Goal: Task Accomplishment & Management: Complete application form

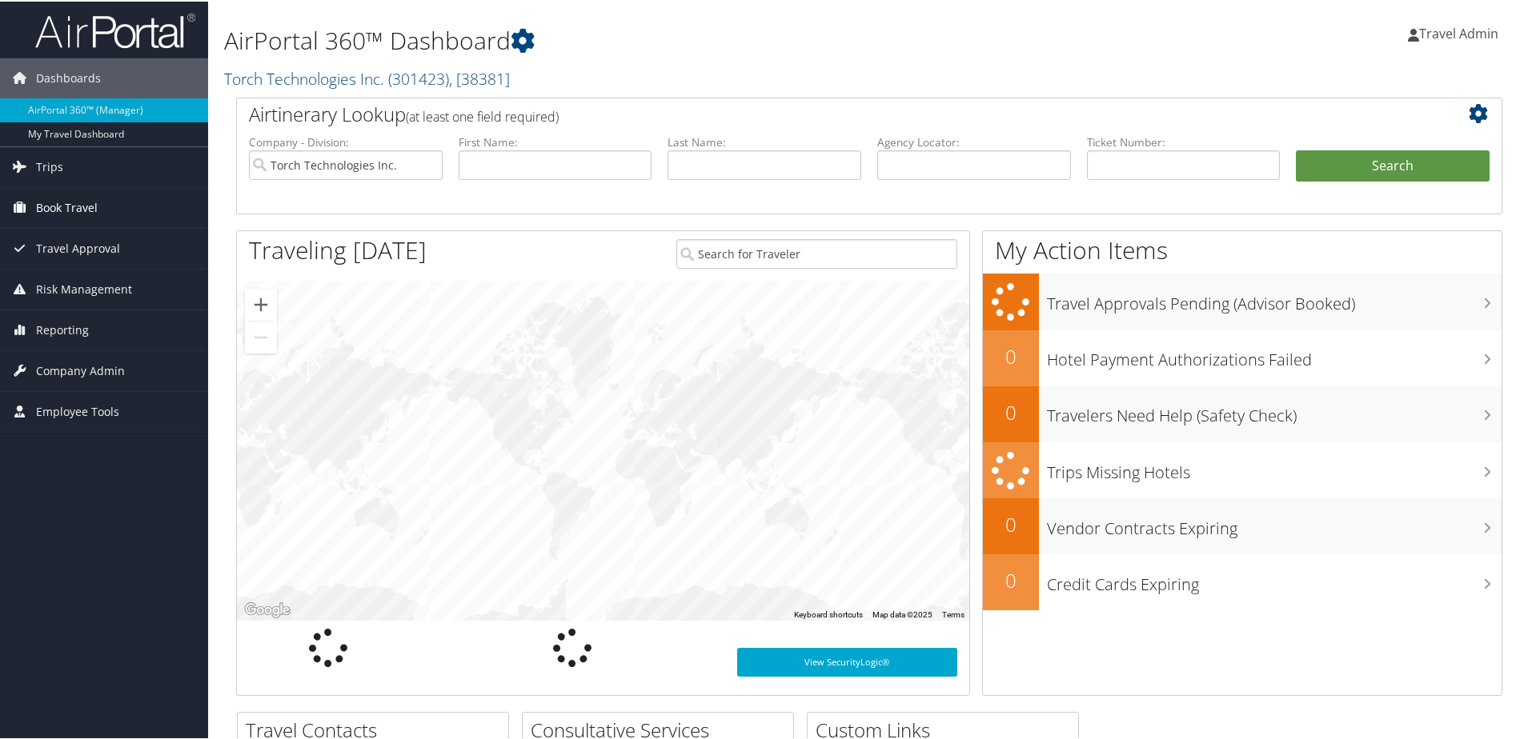
click at [68, 208] on span "Book Travel" at bounding box center [67, 206] width 62 height 40
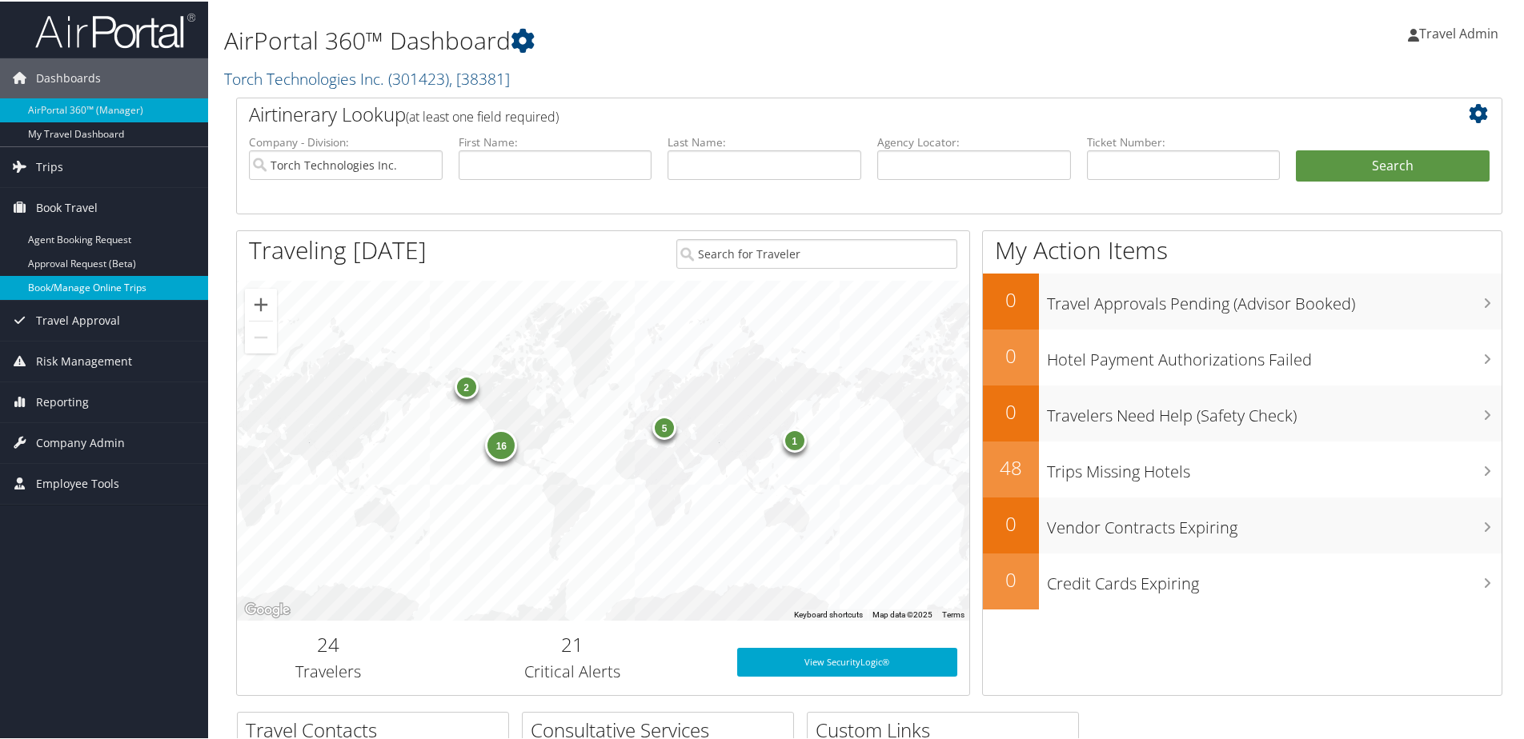
click at [98, 293] on link "Book/Manage Online Trips" at bounding box center [104, 286] width 208 height 24
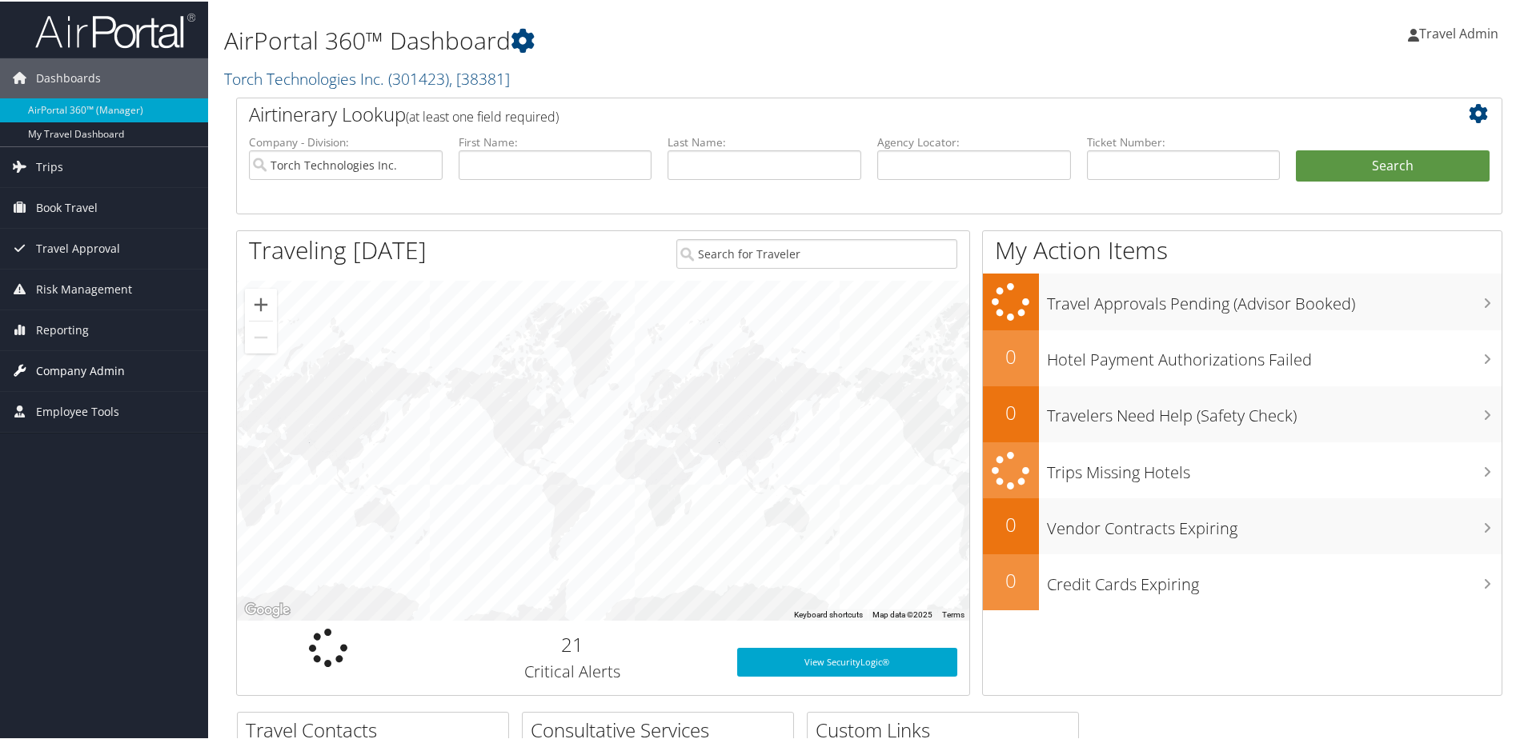
click at [105, 378] on span "Company Admin" at bounding box center [80, 370] width 89 height 40
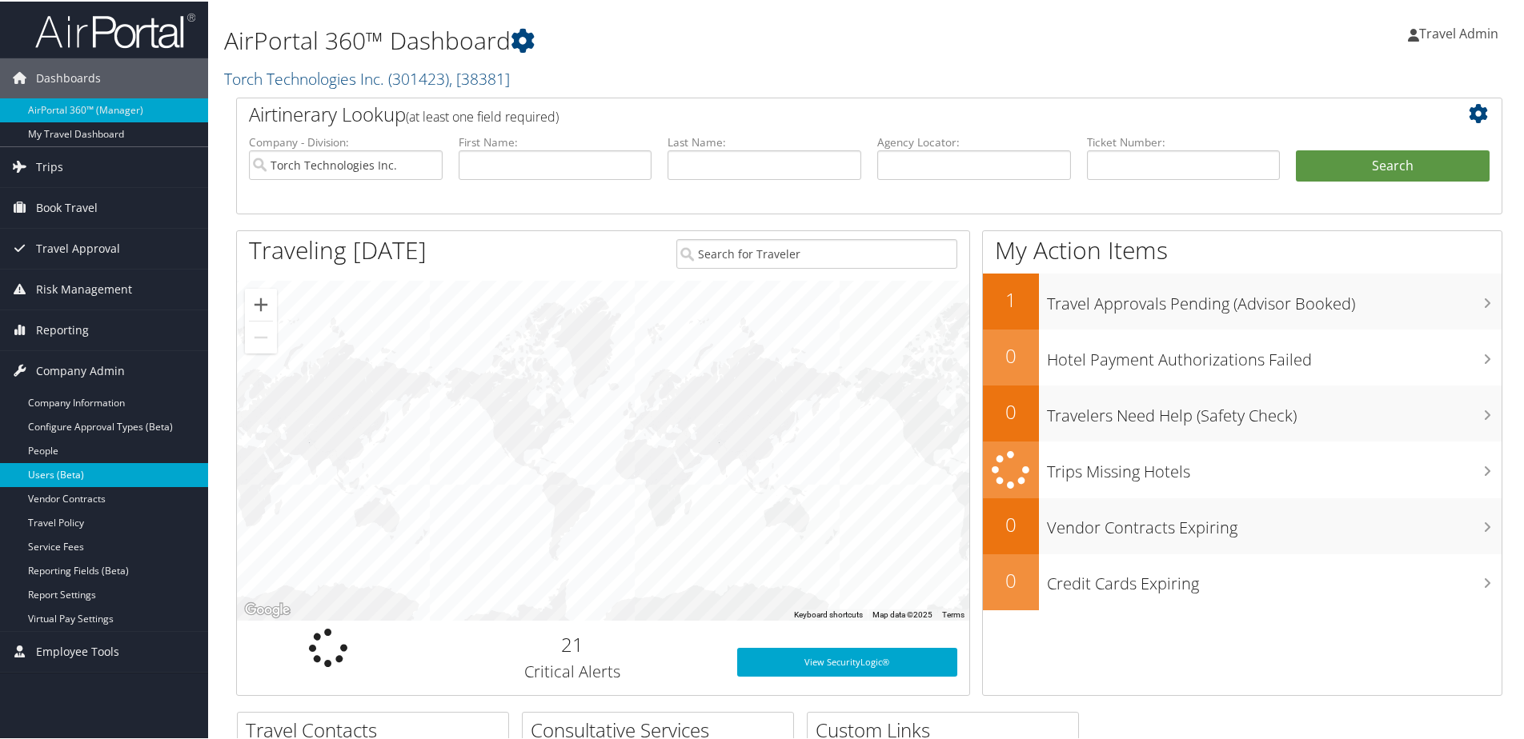
click at [86, 478] on link "Users (Beta)" at bounding box center [104, 474] width 208 height 24
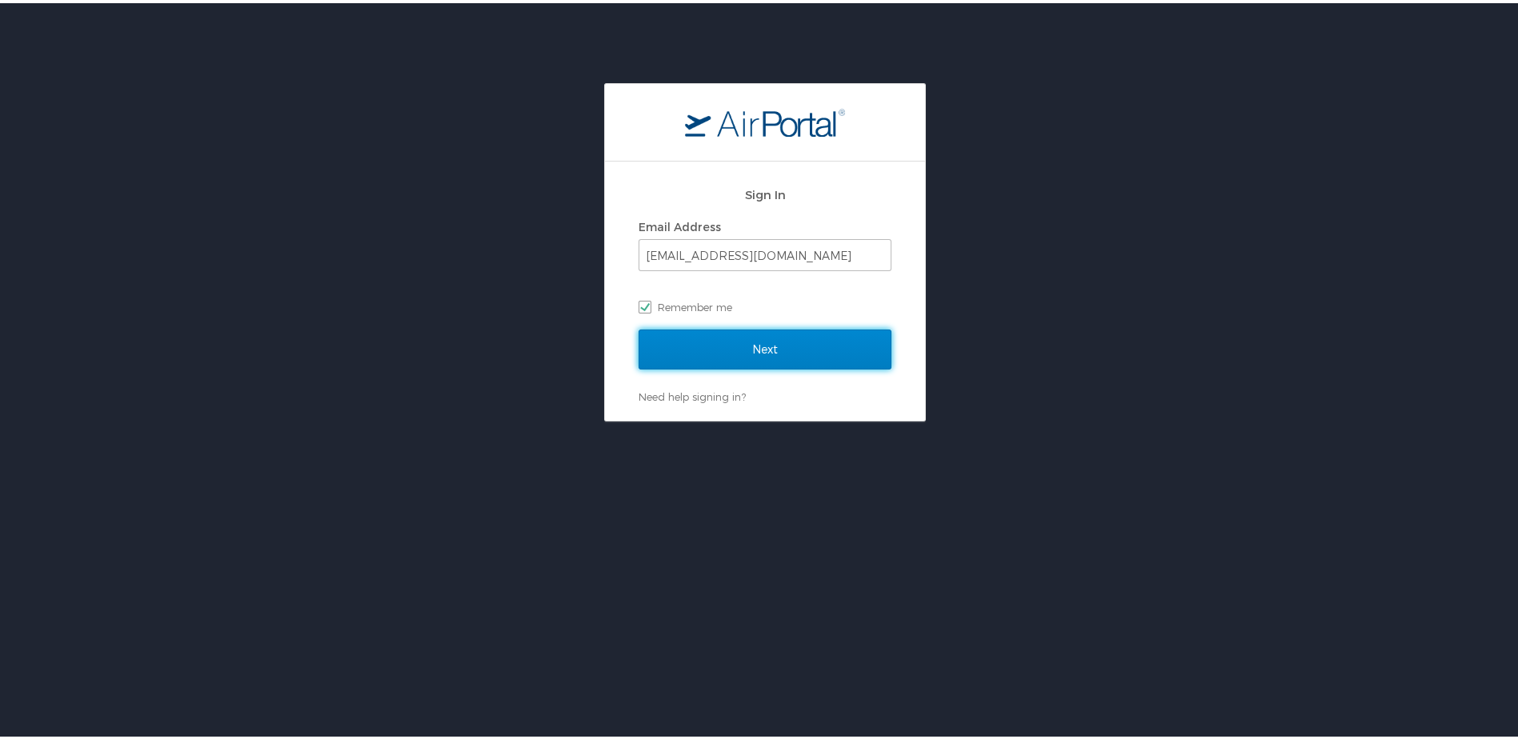
click at [747, 349] on input "Next" at bounding box center [765, 347] width 253 height 40
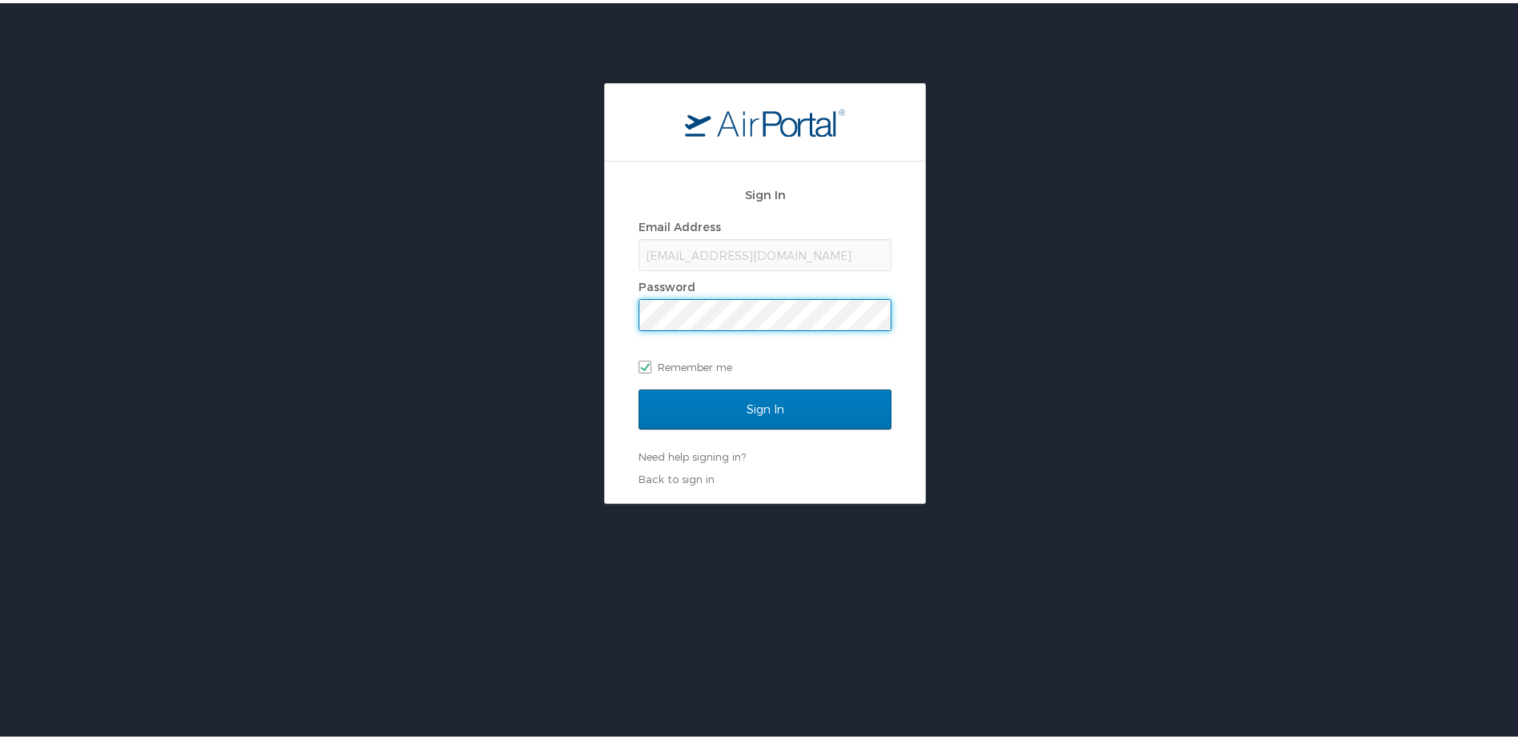
click at [639, 387] on input "Sign In" at bounding box center [765, 407] width 253 height 40
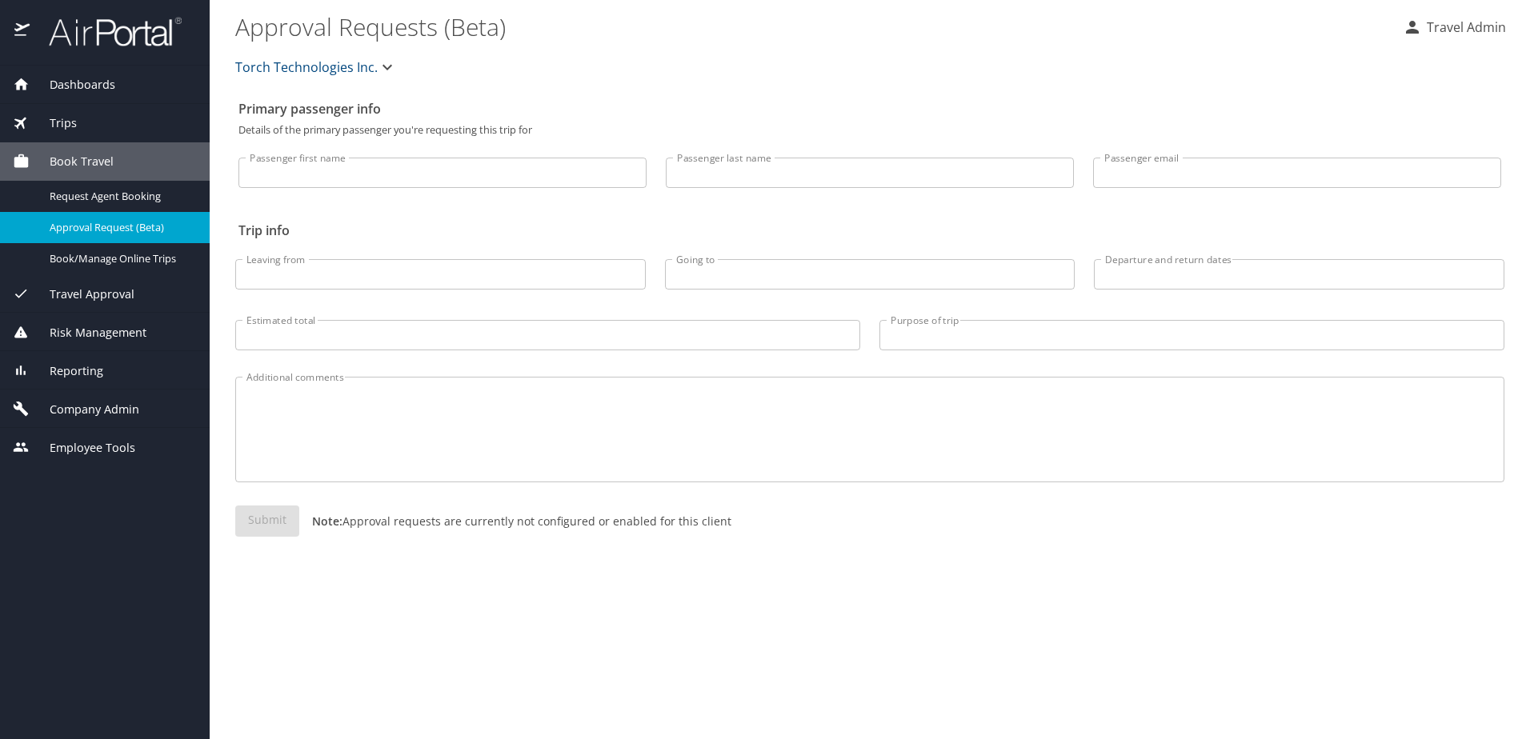
click at [100, 415] on span "Company Admin" at bounding box center [85, 410] width 110 height 18
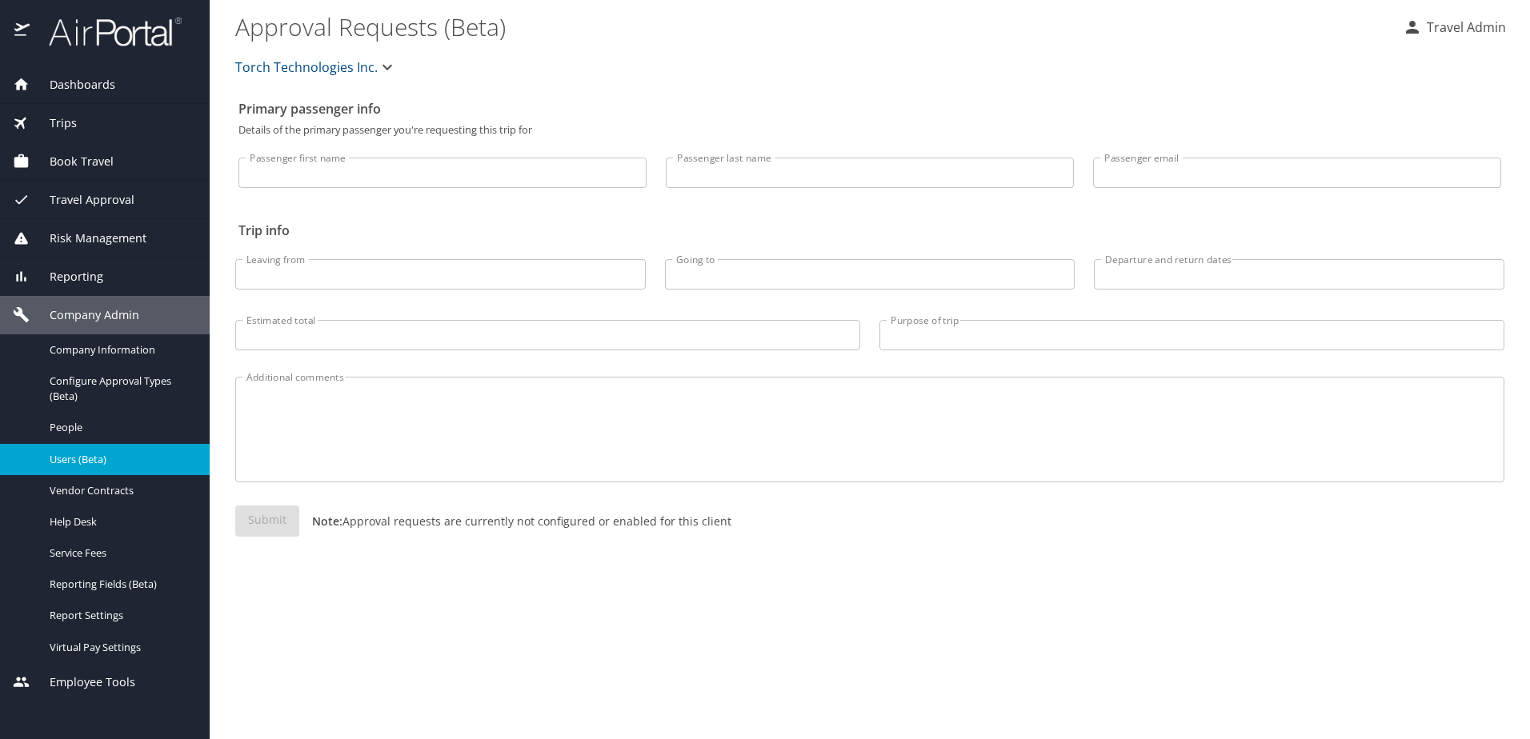
click at [65, 453] on span "Users (Beta)" at bounding box center [120, 459] width 141 height 15
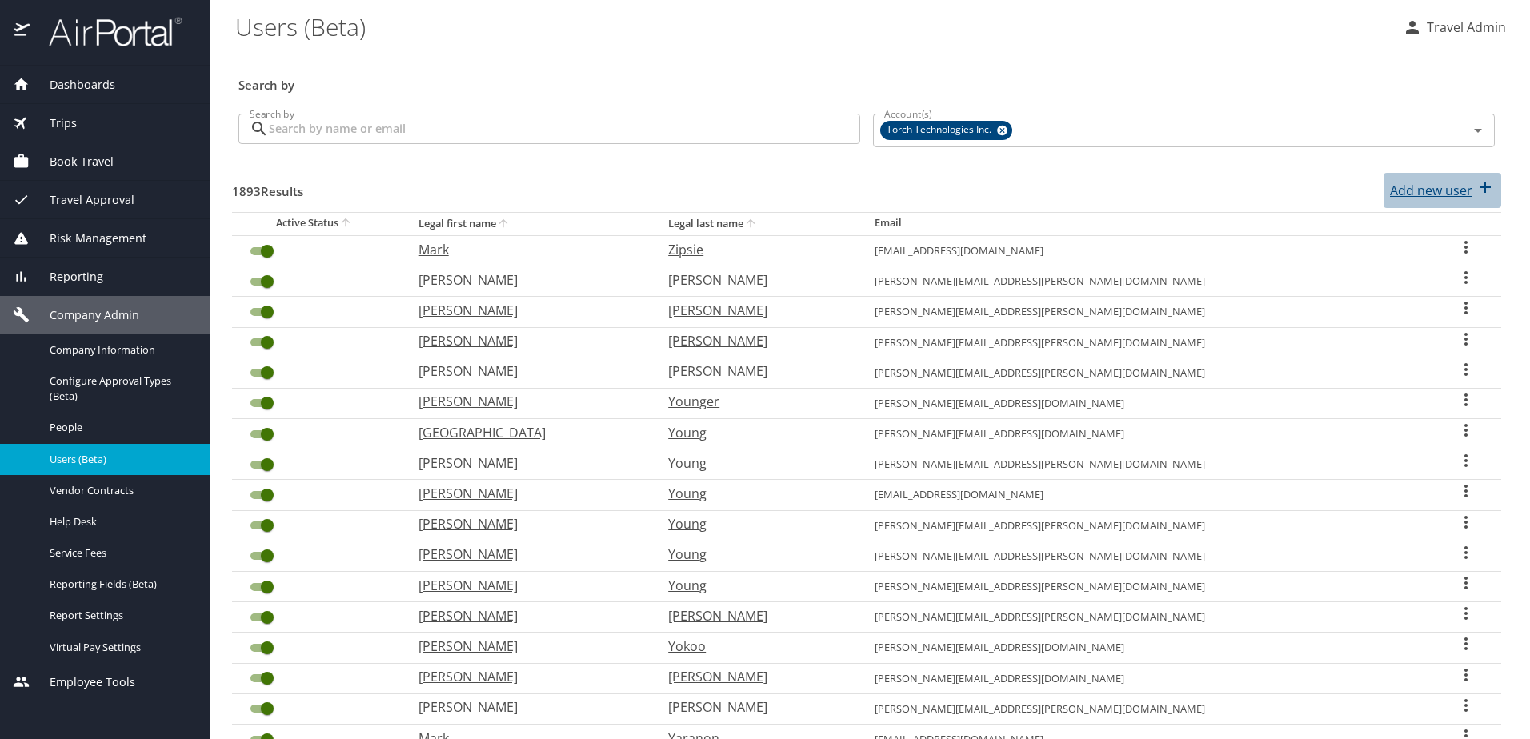
click at [1407, 194] on p "Add new user" at bounding box center [1431, 190] width 82 height 19
select select "US"
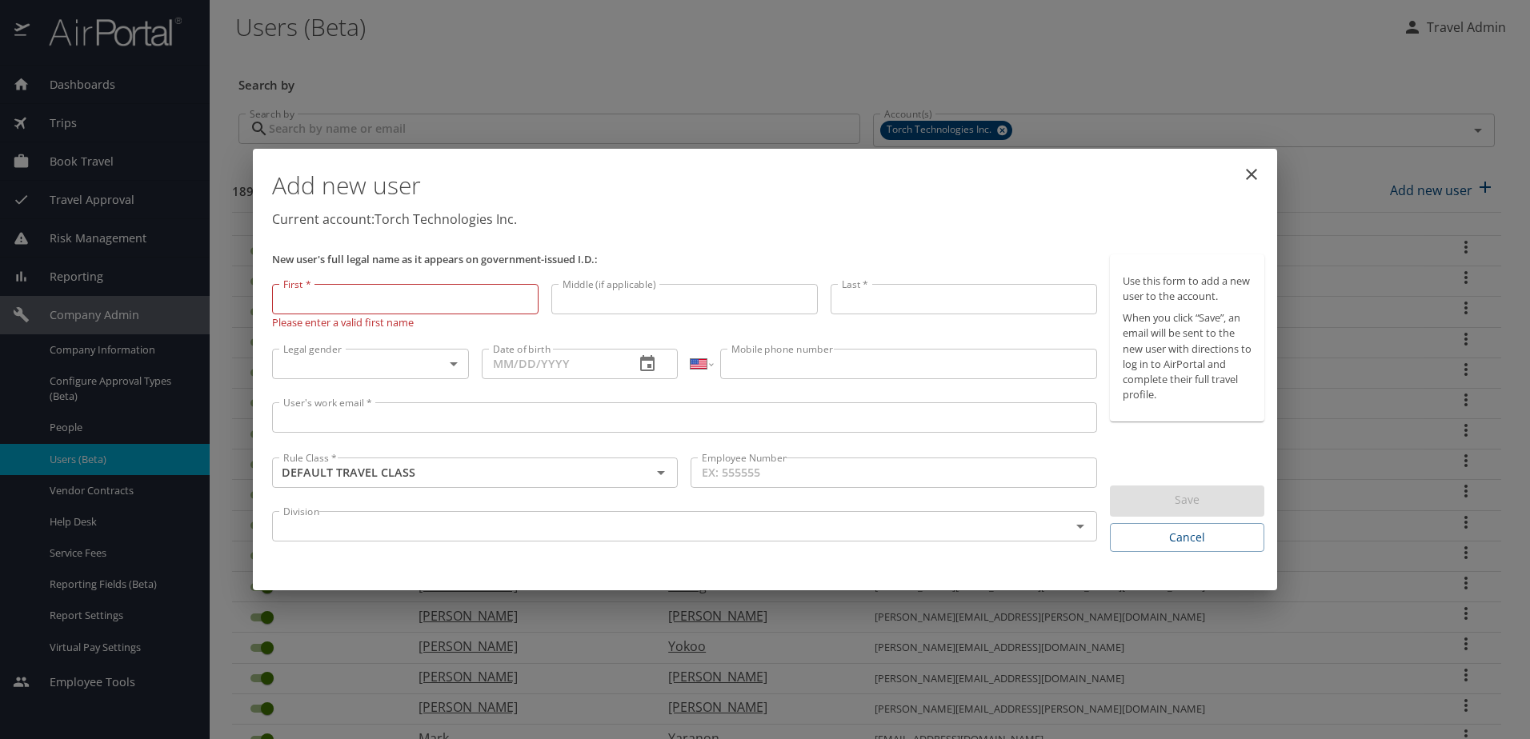
click at [303, 292] on input "First *" at bounding box center [405, 299] width 266 height 30
paste input "Eric"
type input "Eric"
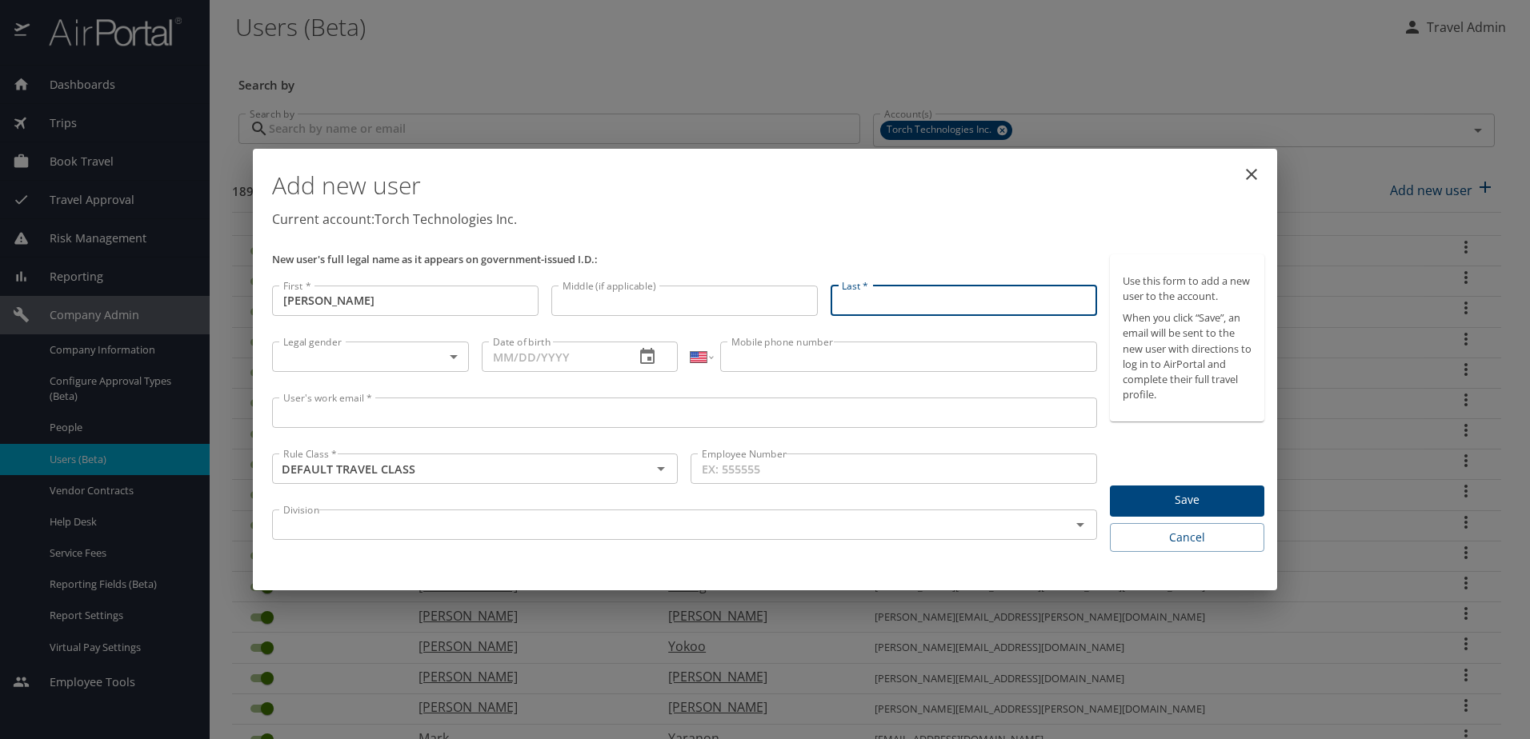
click at [1022, 301] on input "Last *" at bounding box center [964, 301] width 266 height 30
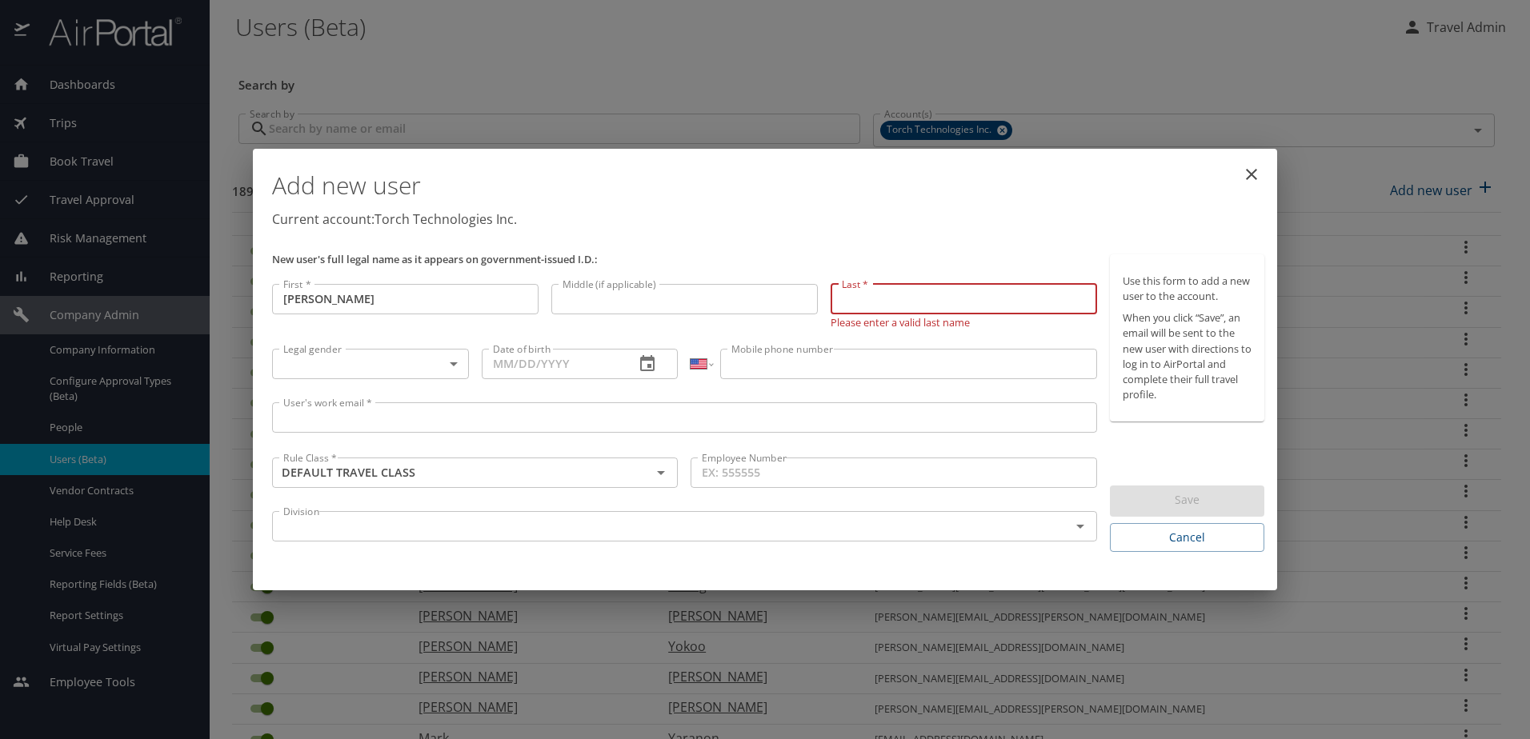
click at [915, 299] on input "Last *" at bounding box center [964, 299] width 266 height 30
paste input "Farquhar"
type input "Farquhar"
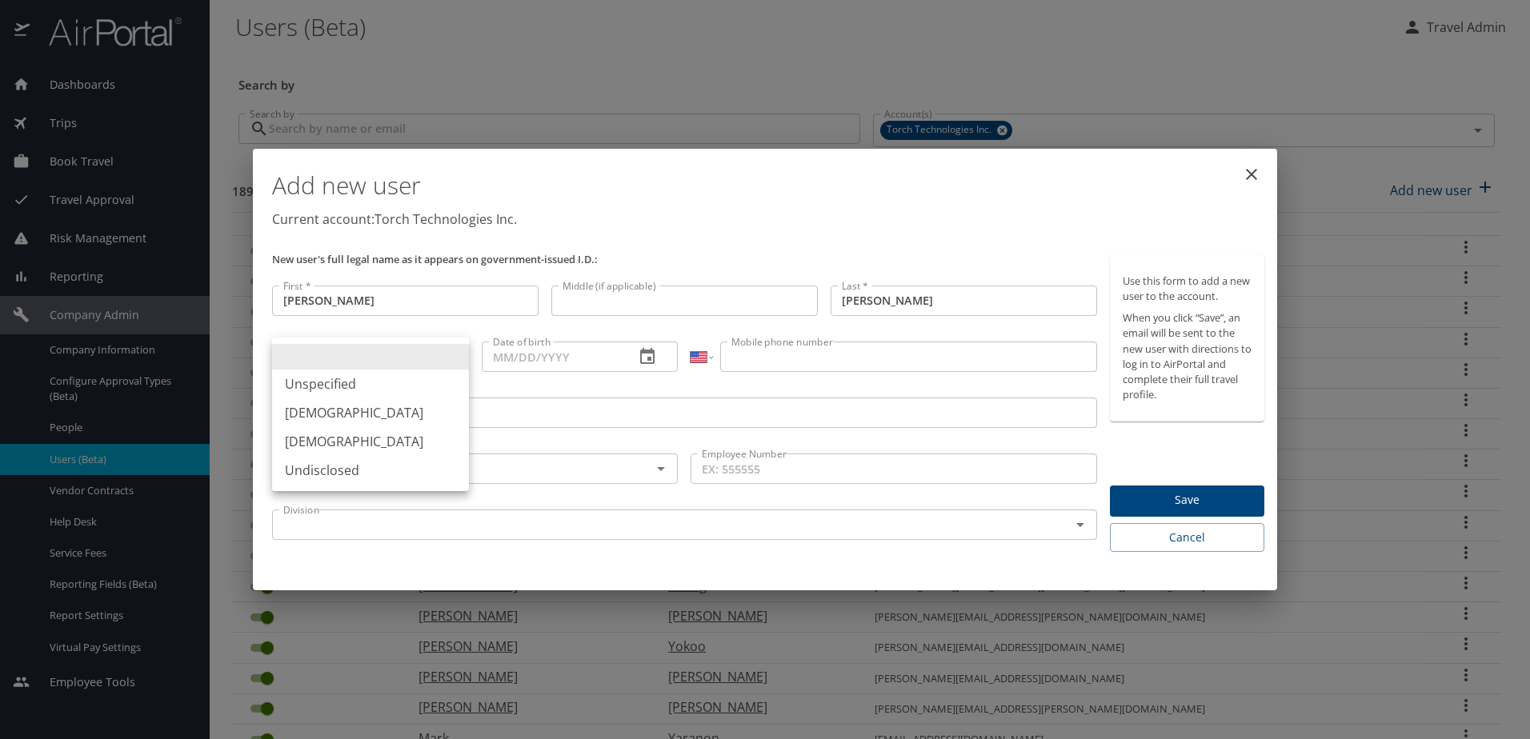
click at [383, 347] on body "Dashboards AirPortal 360™ Manager My Travel Dashboard Trips Airtinerary® Lookup…" at bounding box center [765, 369] width 1530 height 739
click at [306, 419] on li "Male" at bounding box center [370, 413] width 197 height 29
type input "Male"
click at [495, 362] on input "Date of birth" at bounding box center [552, 357] width 141 height 30
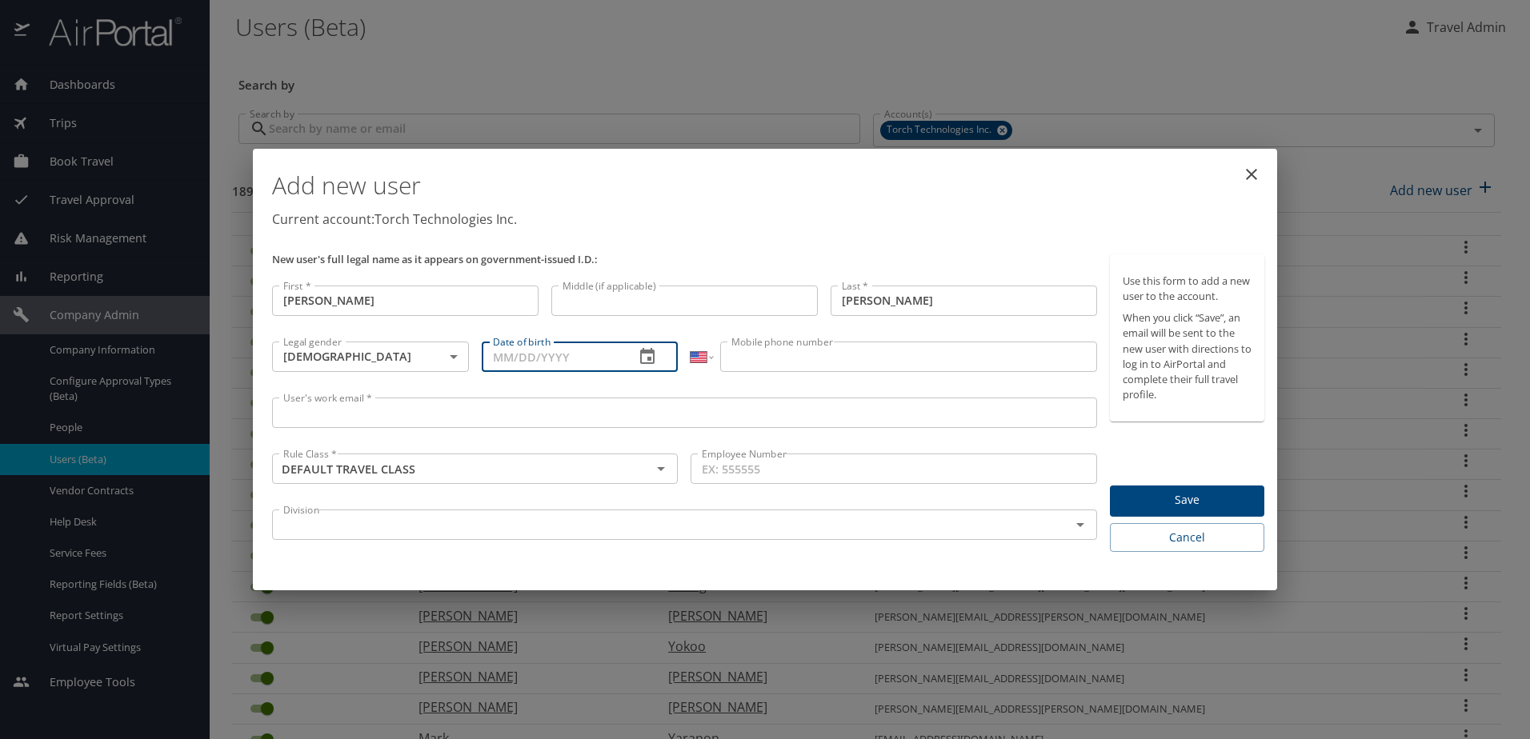
paste input "07/25/1979"
type input "07/25/1979"
click at [933, 359] on input "Mobile phone number" at bounding box center [908, 357] width 376 height 30
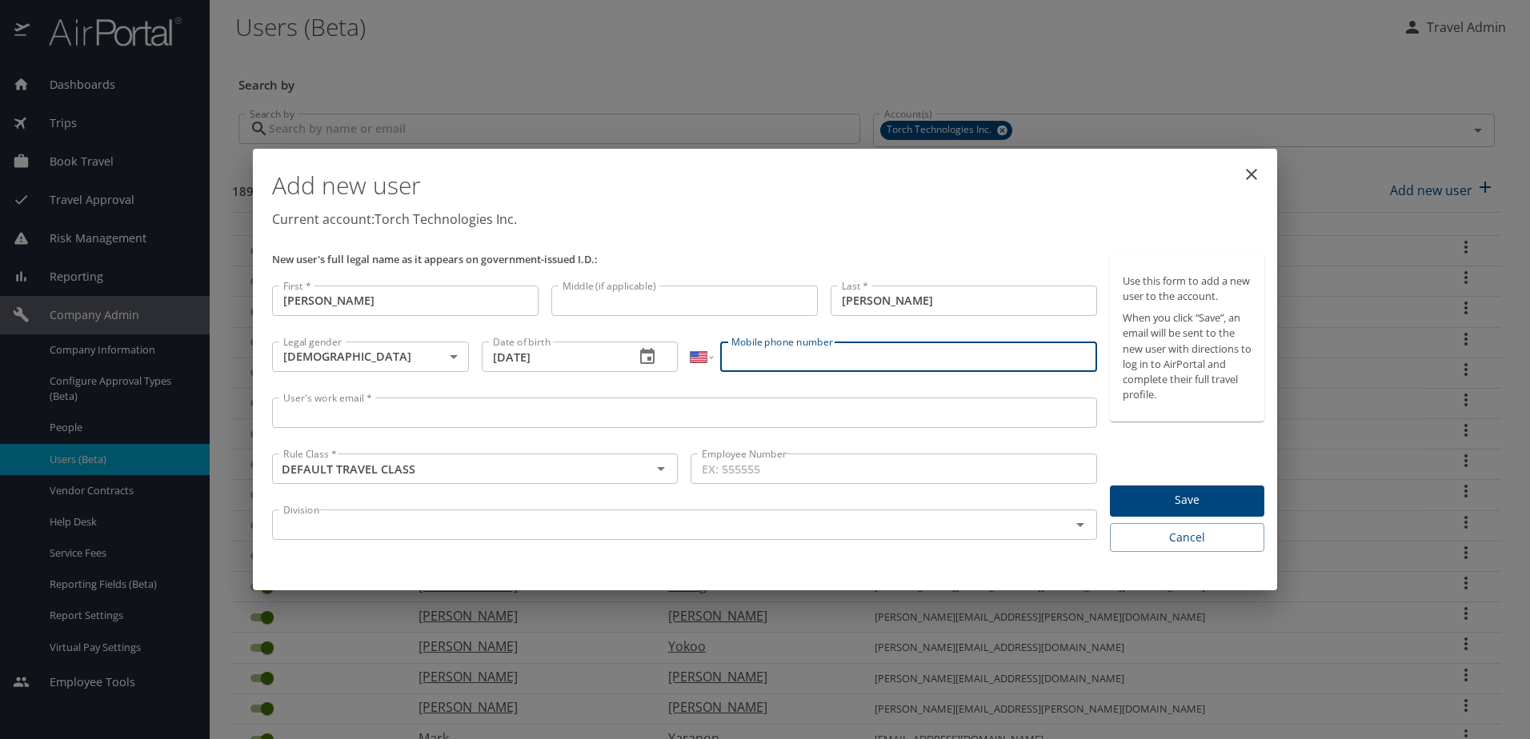
paste input "(850) 532-9100"
type input "(850) 532-9100"
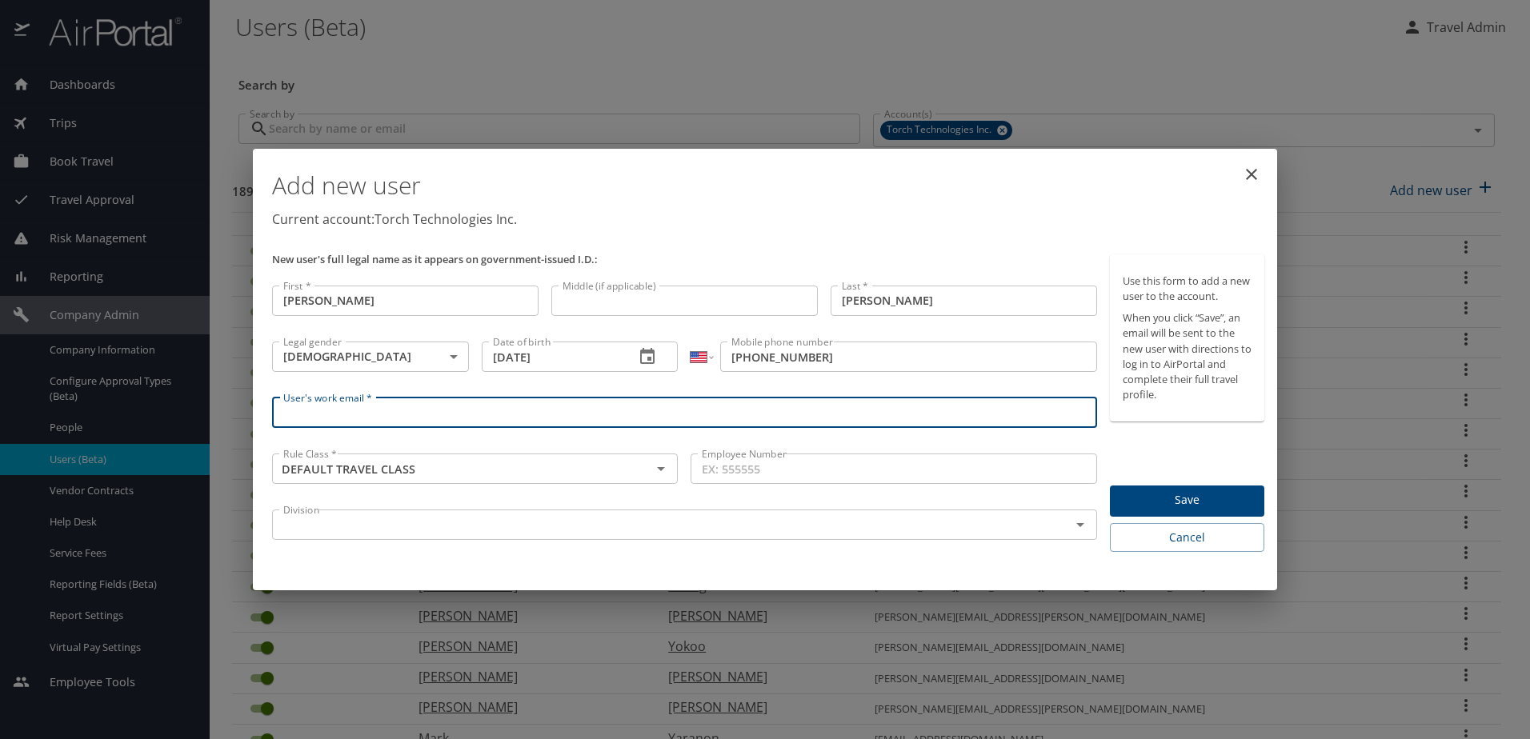
click at [581, 415] on input "User's work email *" at bounding box center [684, 413] width 825 height 30
paste input "eric.farquhar@torchtechnologies.com"
type input "eric.farquhar@torchtechnologies.com"
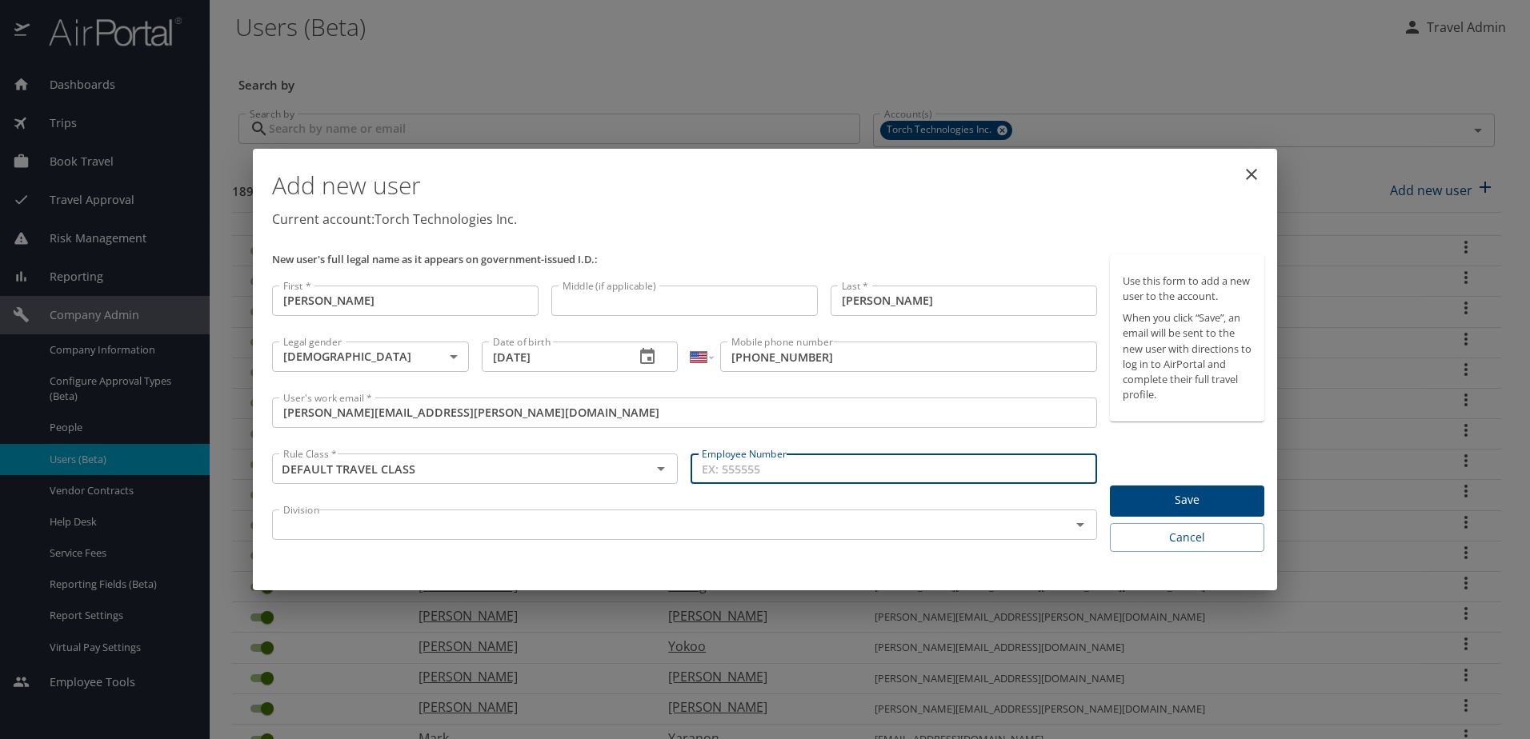
click at [881, 470] on input "Employee Number" at bounding box center [894, 469] width 406 height 30
type input "04026"
click at [890, 517] on input "text" at bounding box center [661, 525] width 768 height 21
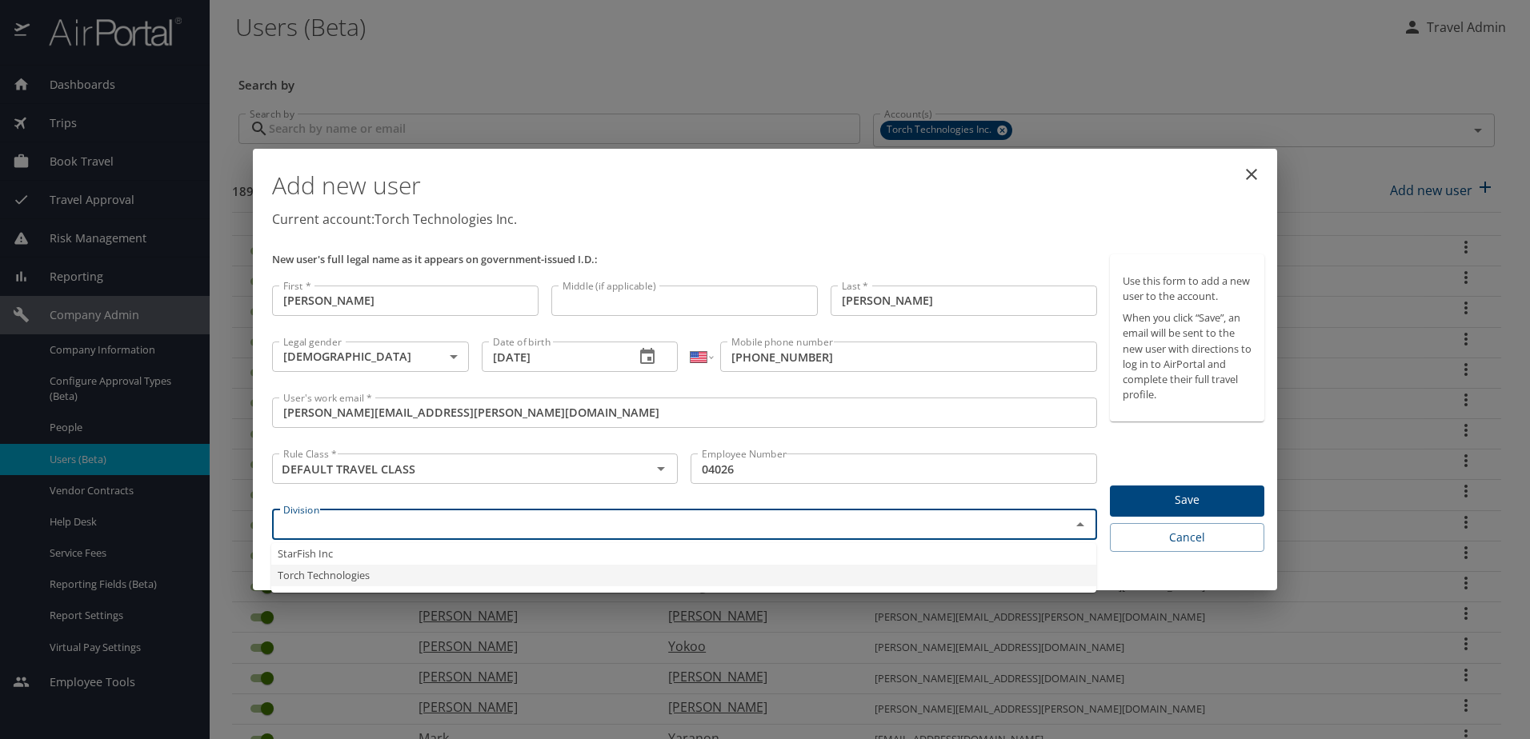
click at [773, 573] on li "Torch Technologies" at bounding box center [683, 576] width 825 height 22
type input "Torch Technologies"
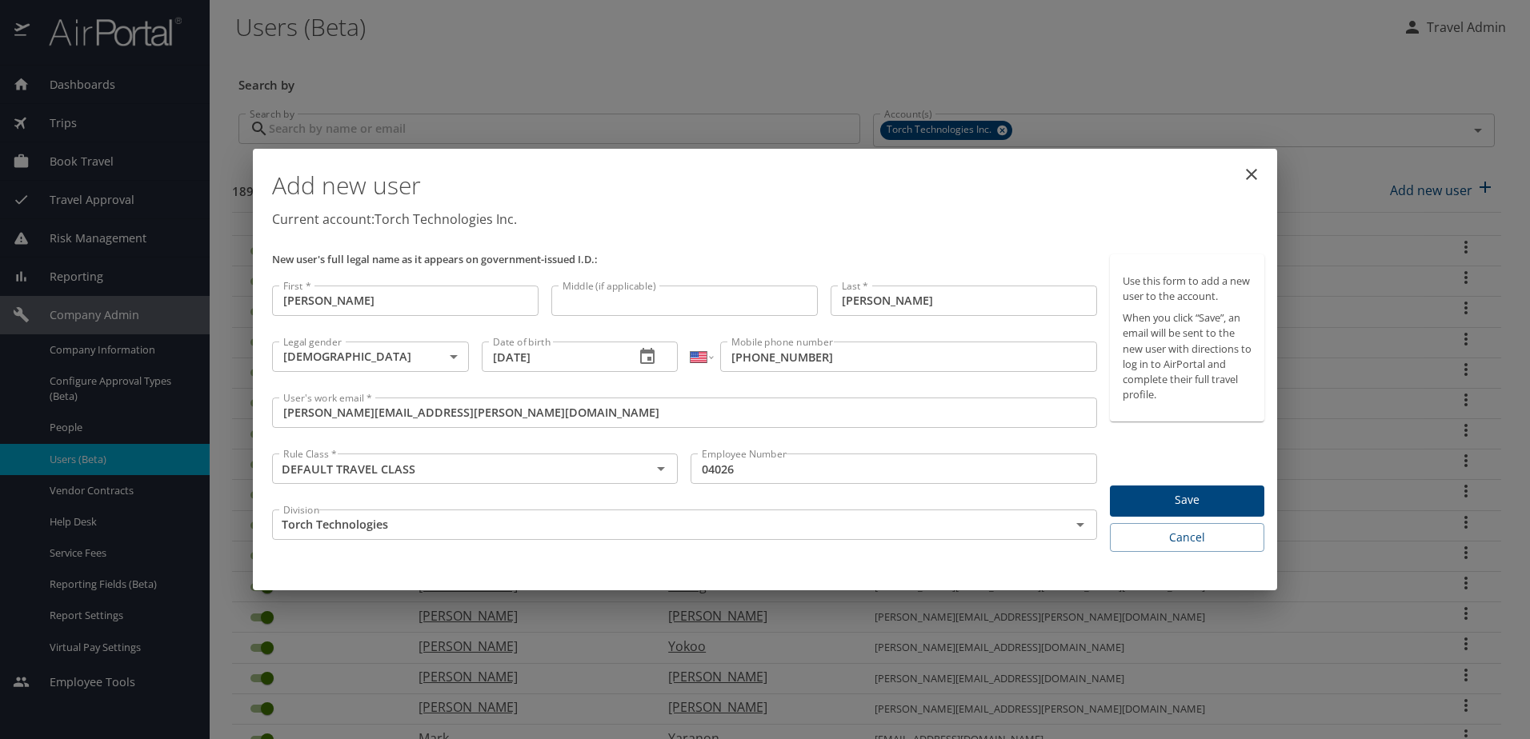
click at [1025, 240] on div "Add new user Current account: Torch Technologies Inc." at bounding box center [768, 201] width 1005 height 93
click at [1188, 503] on span "Save" at bounding box center [1187, 501] width 129 height 20
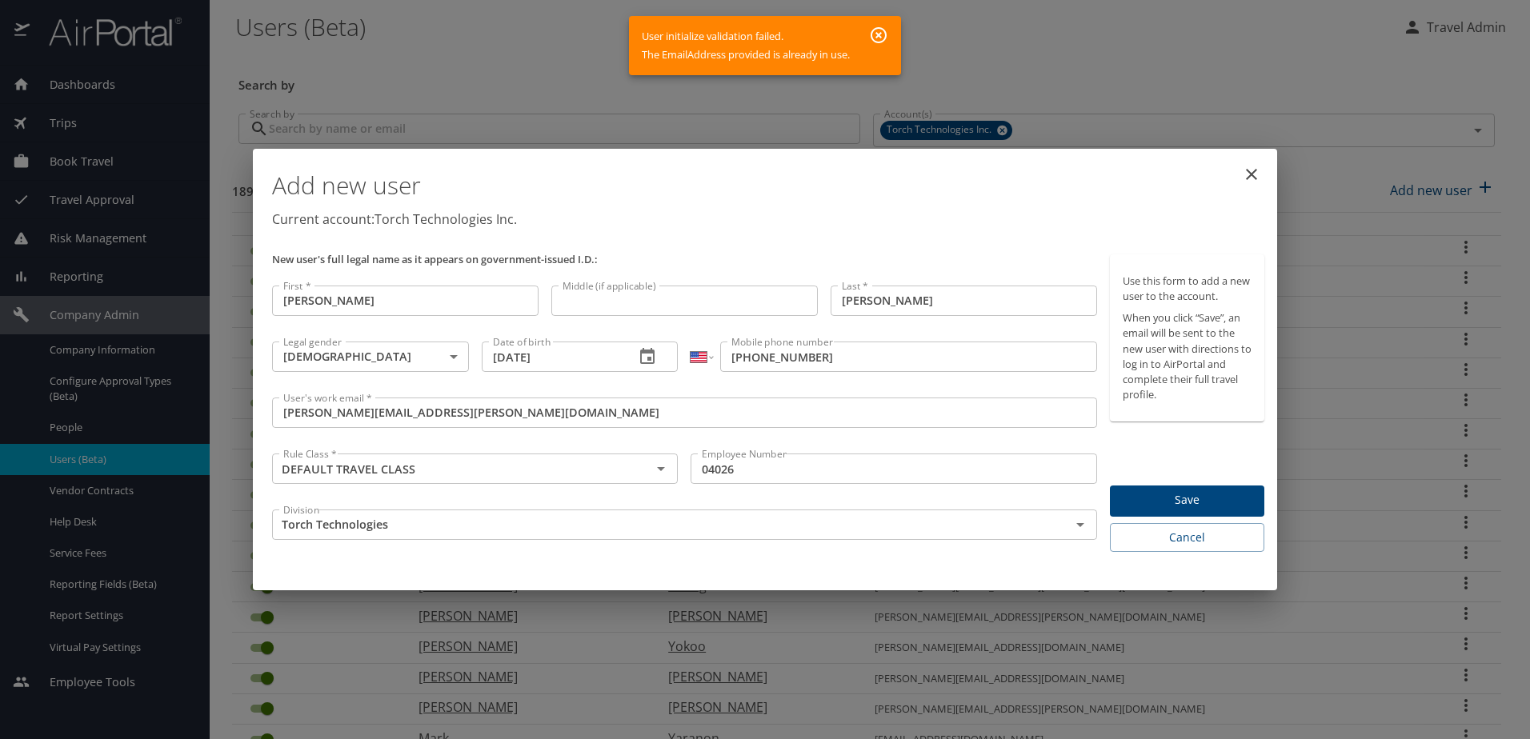
click at [1249, 169] on icon "close" at bounding box center [1251, 174] width 19 height 19
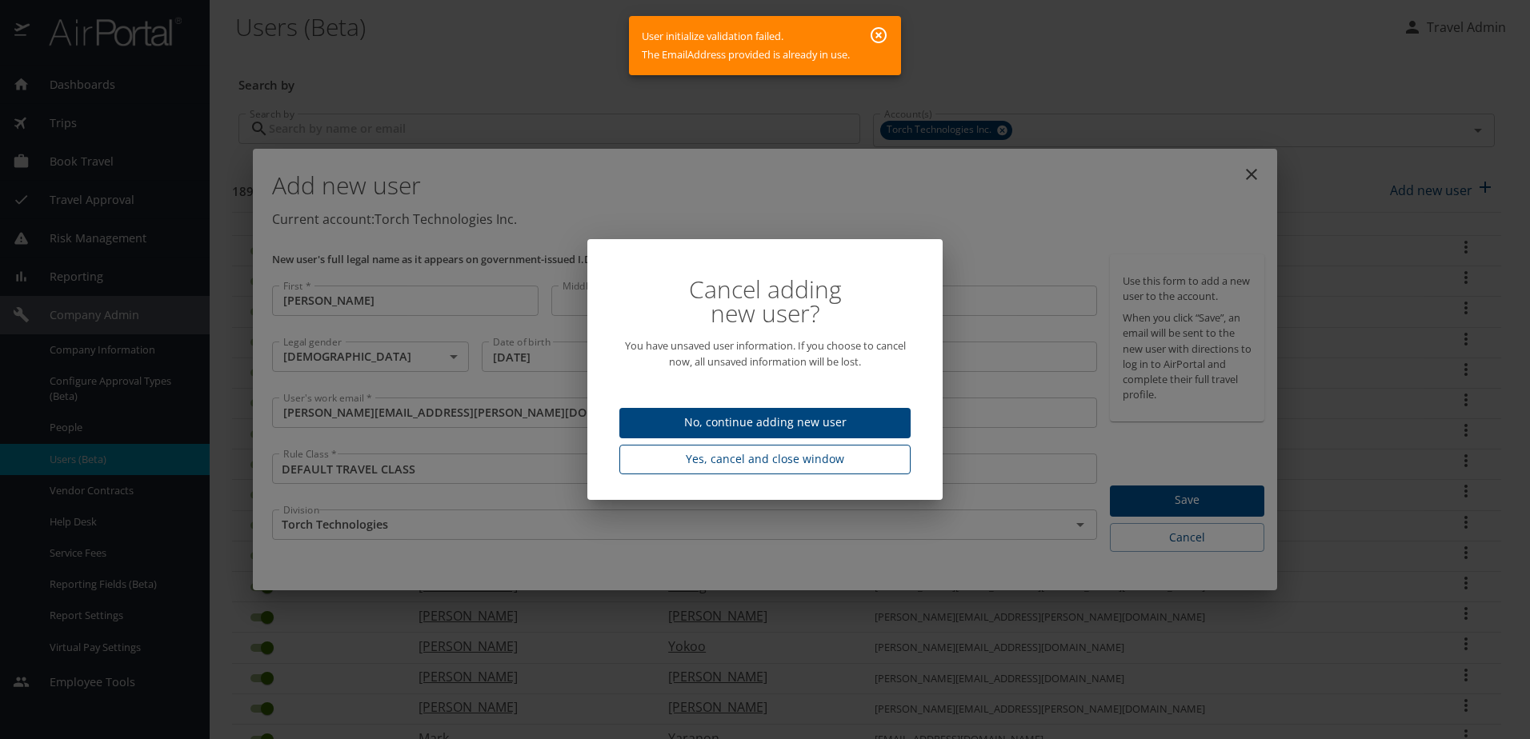
click at [763, 462] on span "Yes, cancel and close window" at bounding box center [765, 460] width 266 height 20
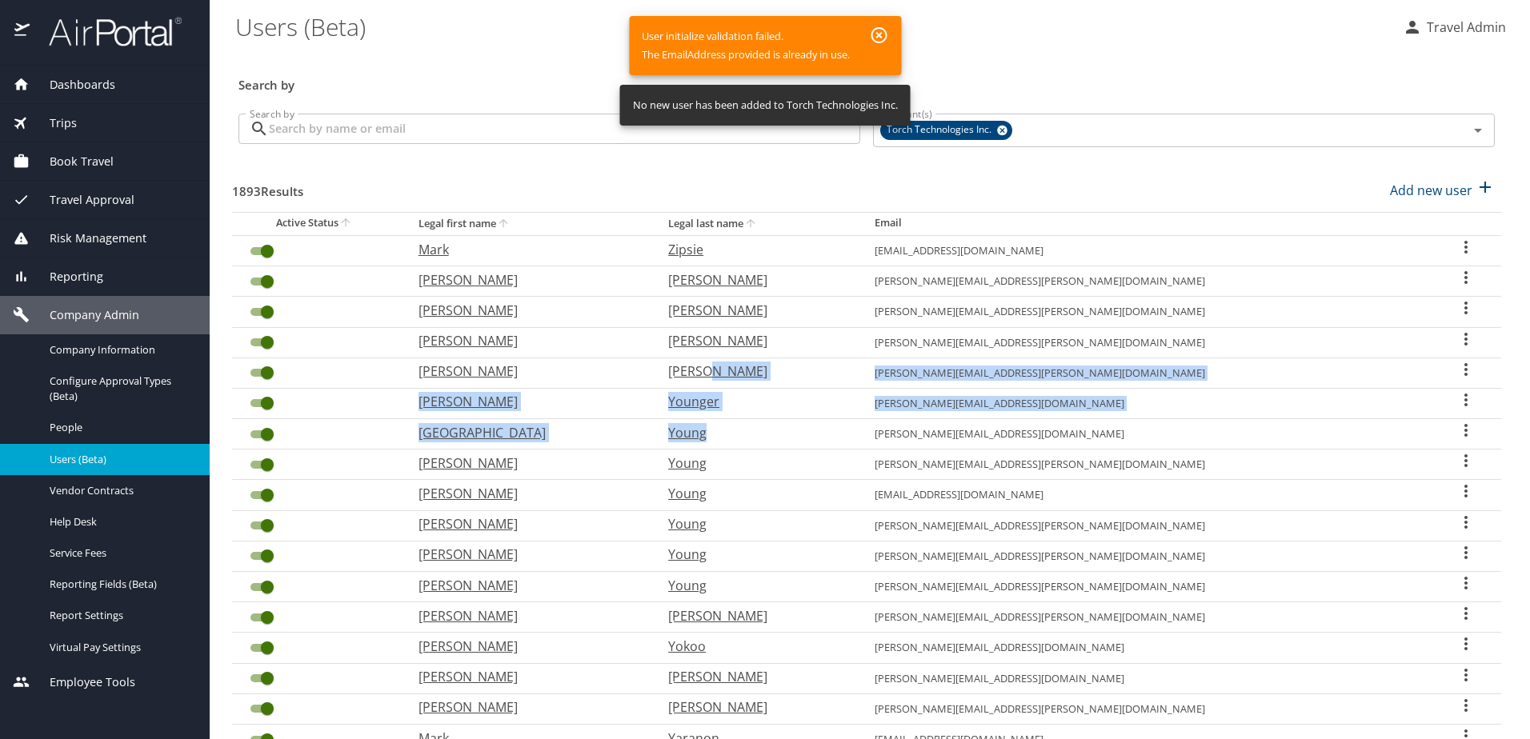
drag, startPoint x: 869, startPoint y: 335, endPoint x: 892, endPoint y: 266, distance: 73.1
click at [892, 266] on tbody "Mark Zipsie mark.zipsie@torchtechnologies.com Daniel Zimmermann daniel.zimmerma…" at bounding box center [866, 617] width 1269 height 764
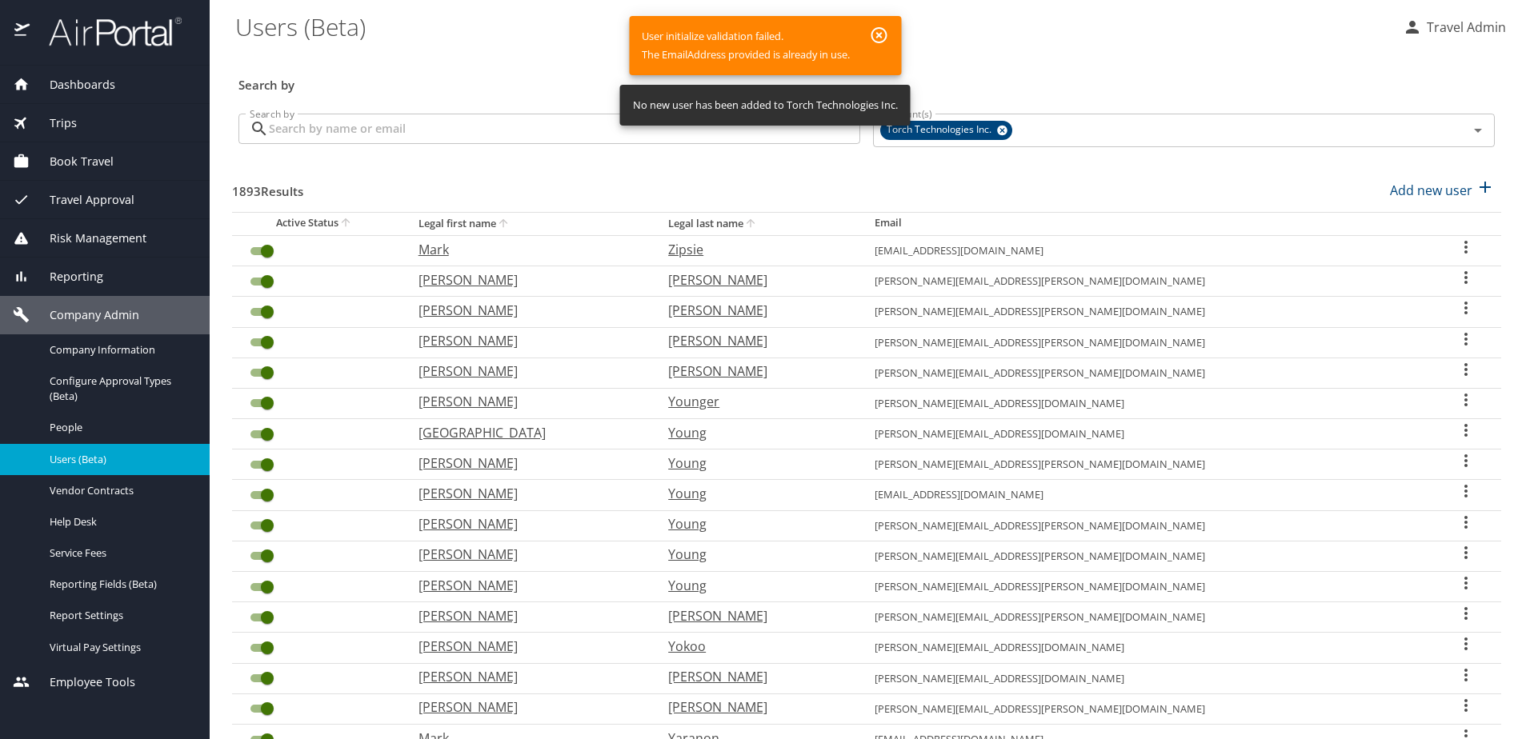
drag, startPoint x: 892, startPoint y: 266, endPoint x: 901, endPoint y: 39, distance: 226.7
click at [901, 39] on div "User initialize validation failed. The EmailAddress provided is already in use." at bounding box center [765, 45] width 272 height 59
